Goal: Task Accomplishment & Management: Use online tool/utility

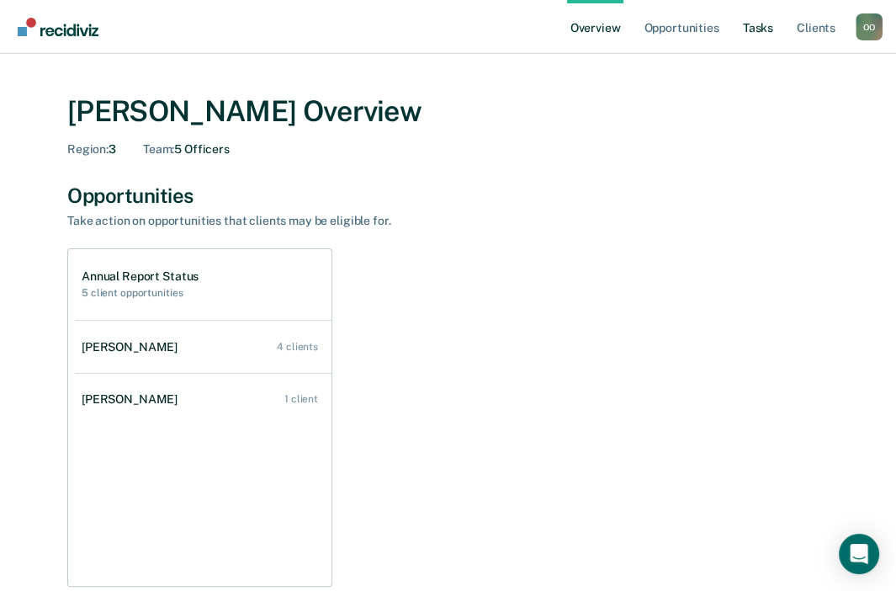
click at [754, 25] on link "Tasks" at bounding box center [758, 27] width 37 height 54
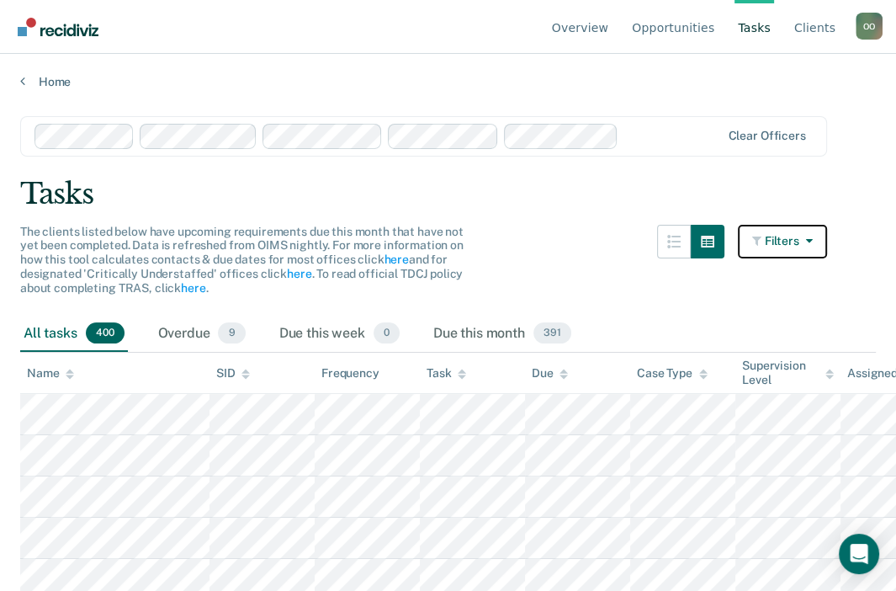
click at [813, 239] on icon "button" at bounding box center [805, 241] width 13 height 12
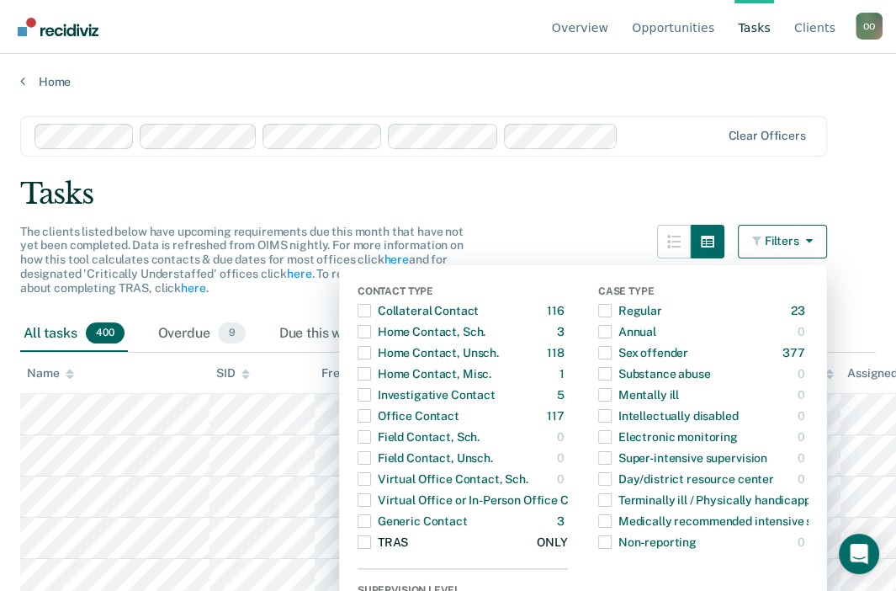
click at [371, 540] on span "Dropdown Menu" at bounding box center [364, 541] width 13 height 13
click at [589, 199] on div "Tasks" at bounding box center [448, 194] width 856 height 35
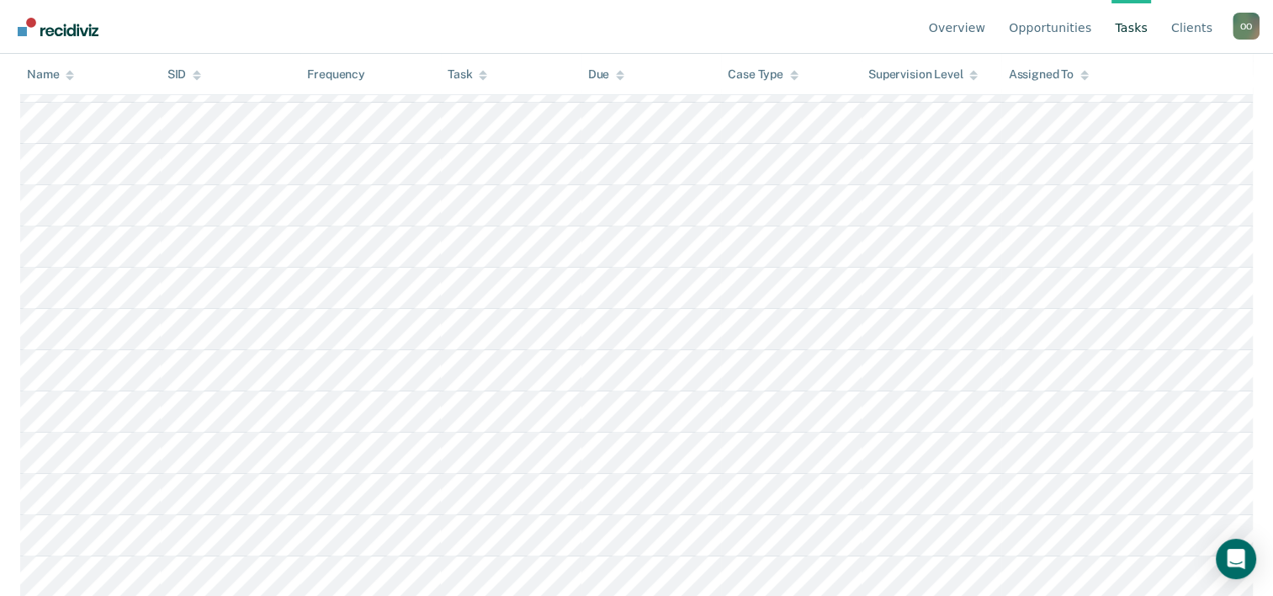
scroll to position [32, 0]
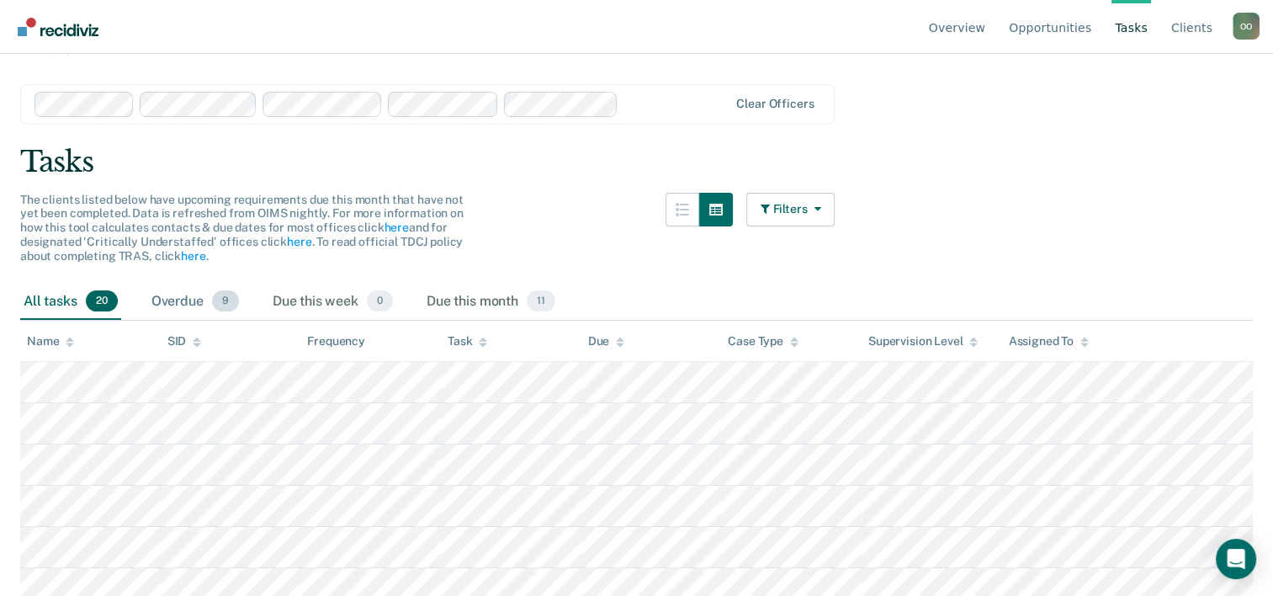
click at [179, 302] on div "Overdue 9" at bounding box center [195, 302] width 94 height 37
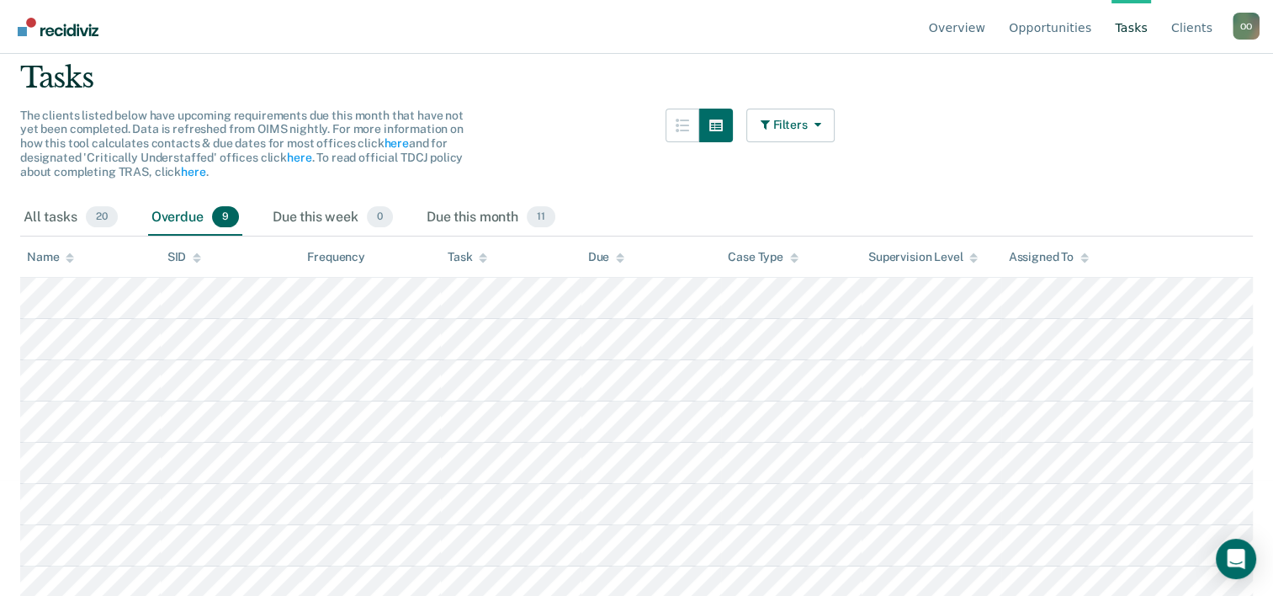
scroll to position [200, 0]
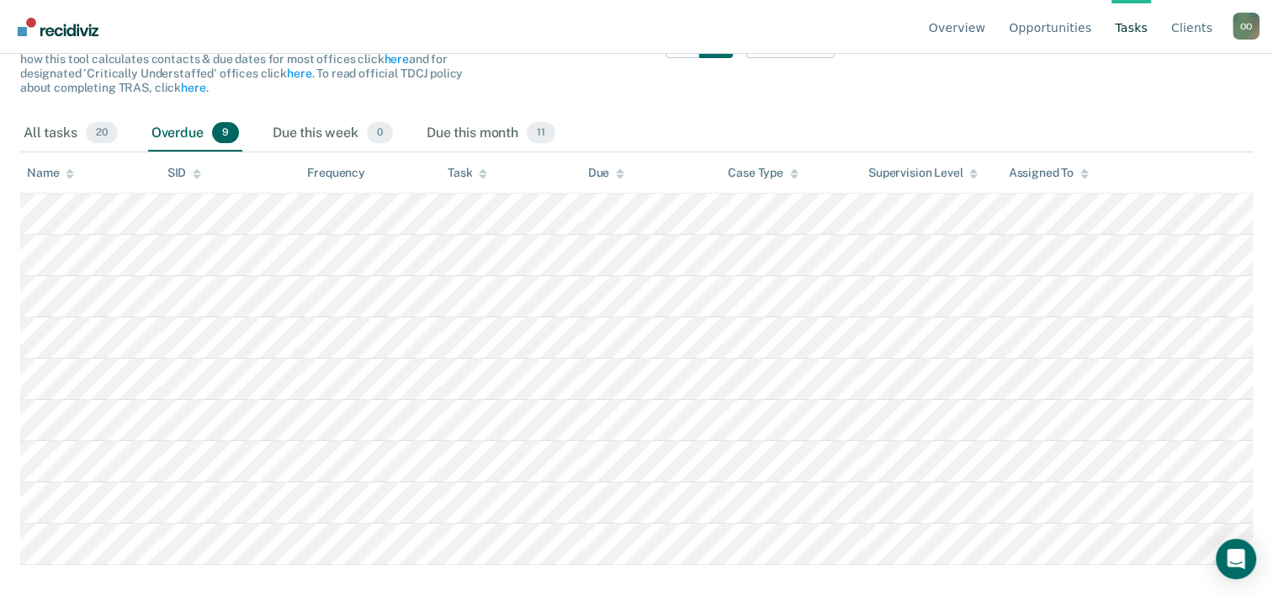
click at [908, 168] on icon at bounding box center [1084, 173] width 8 height 11
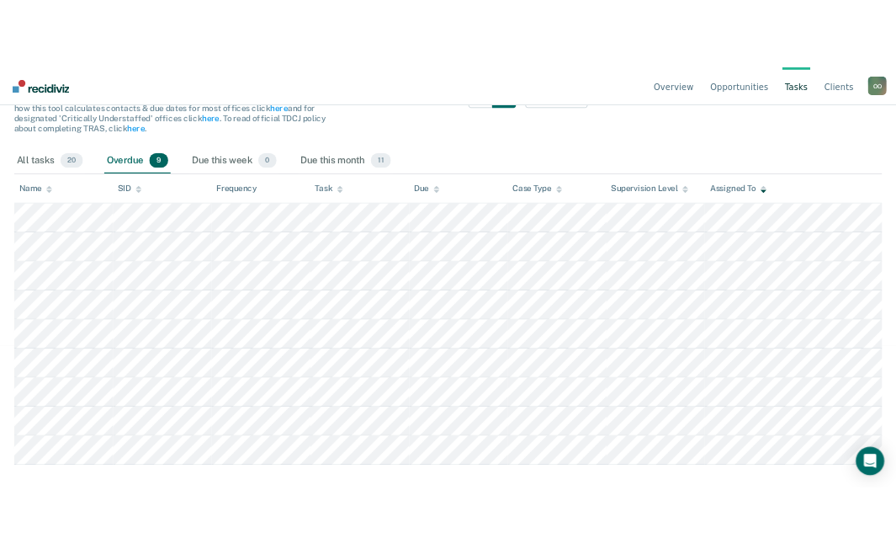
scroll to position [0, 0]
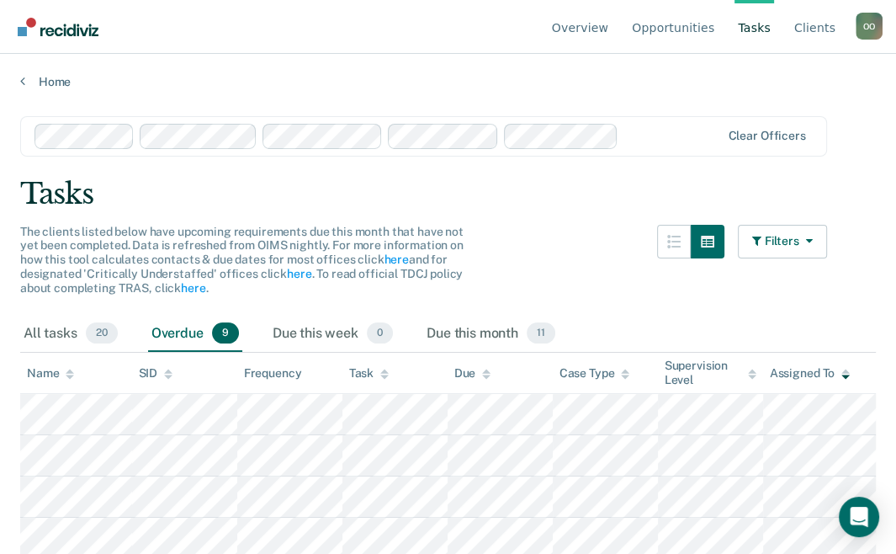
click at [258, 173] on main "Clear officers Tasks The clients listed below have upcoming requirements due th…" at bounding box center [448, 318] width 896 height 459
click at [693, 29] on link "Opportunities" at bounding box center [673, 27] width 89 height 54
